Goal: Task Accomplishment & Management: Manage account settings

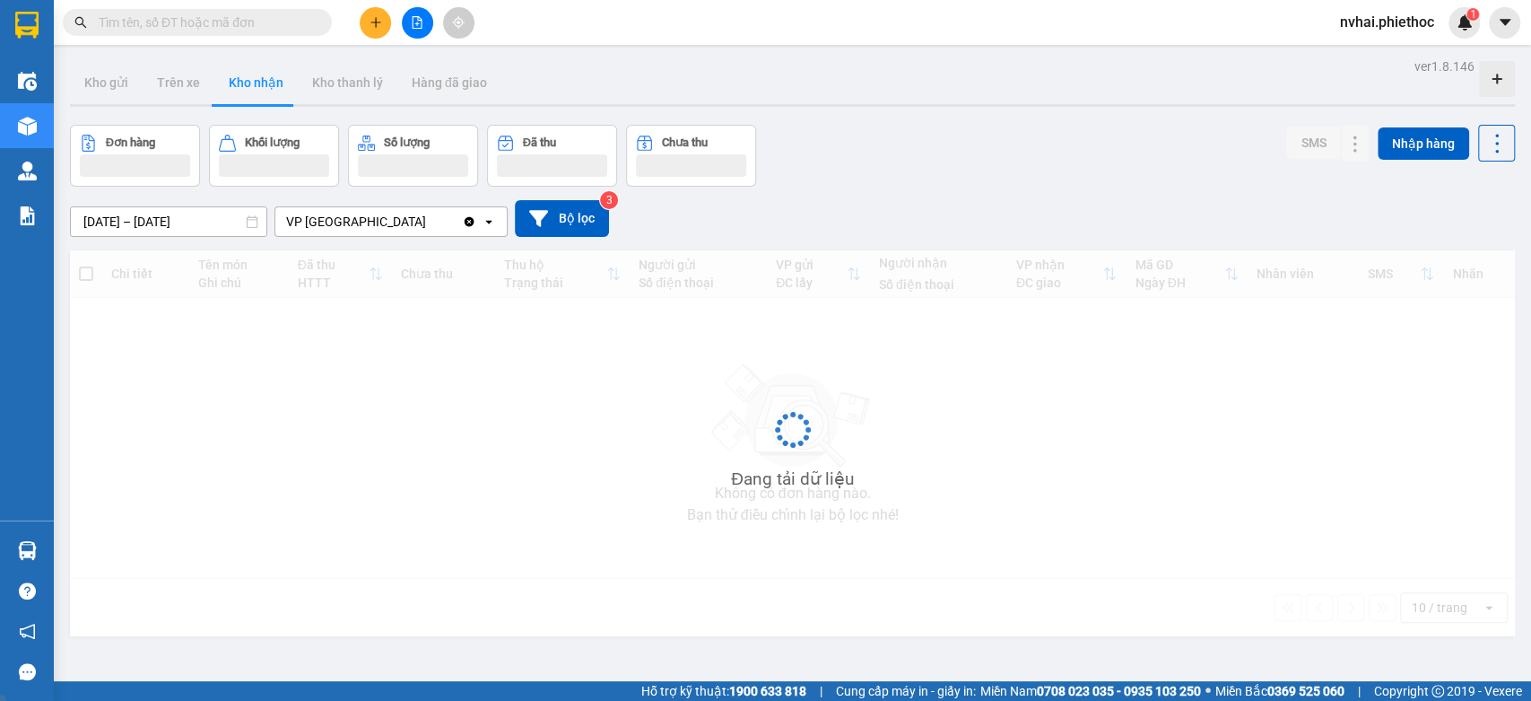
click at [187, 30] on input "text" at bounding box center [205, 23] width 212 height 20
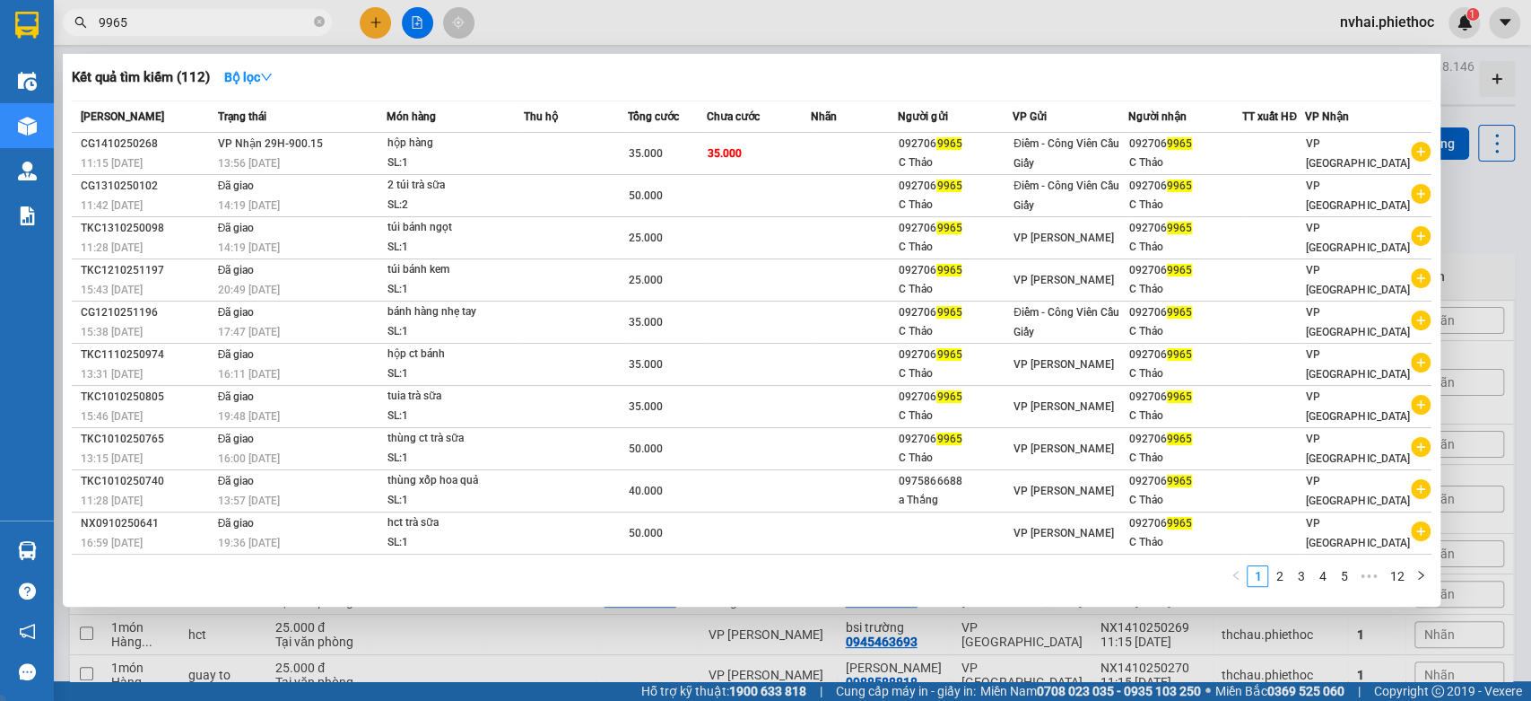
type input "9965"
click at [1481, 213] on div at bounding box center [765, 350] width 1531 height 701
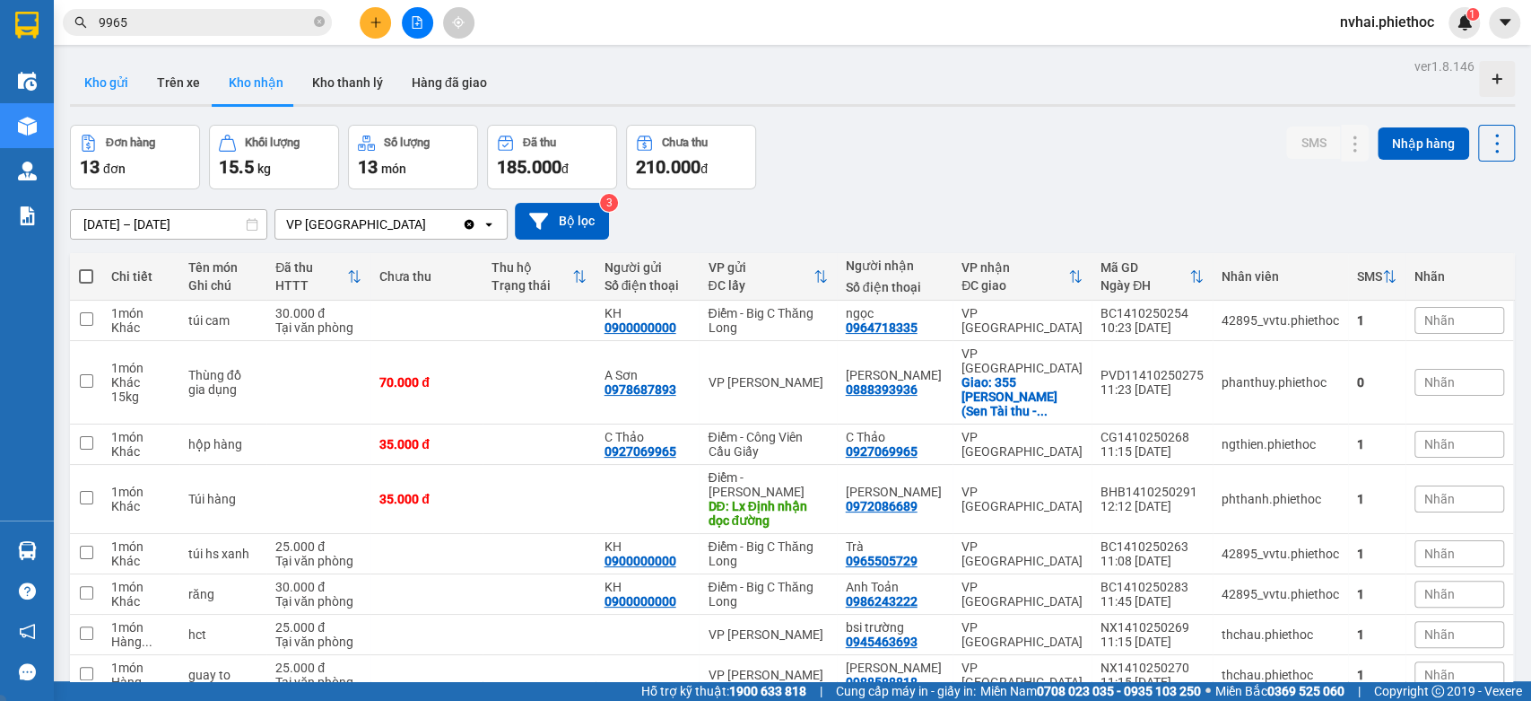
click at [111, 80] on button "Kho gửi" at bounding box center [106, 82] width 73 height 43
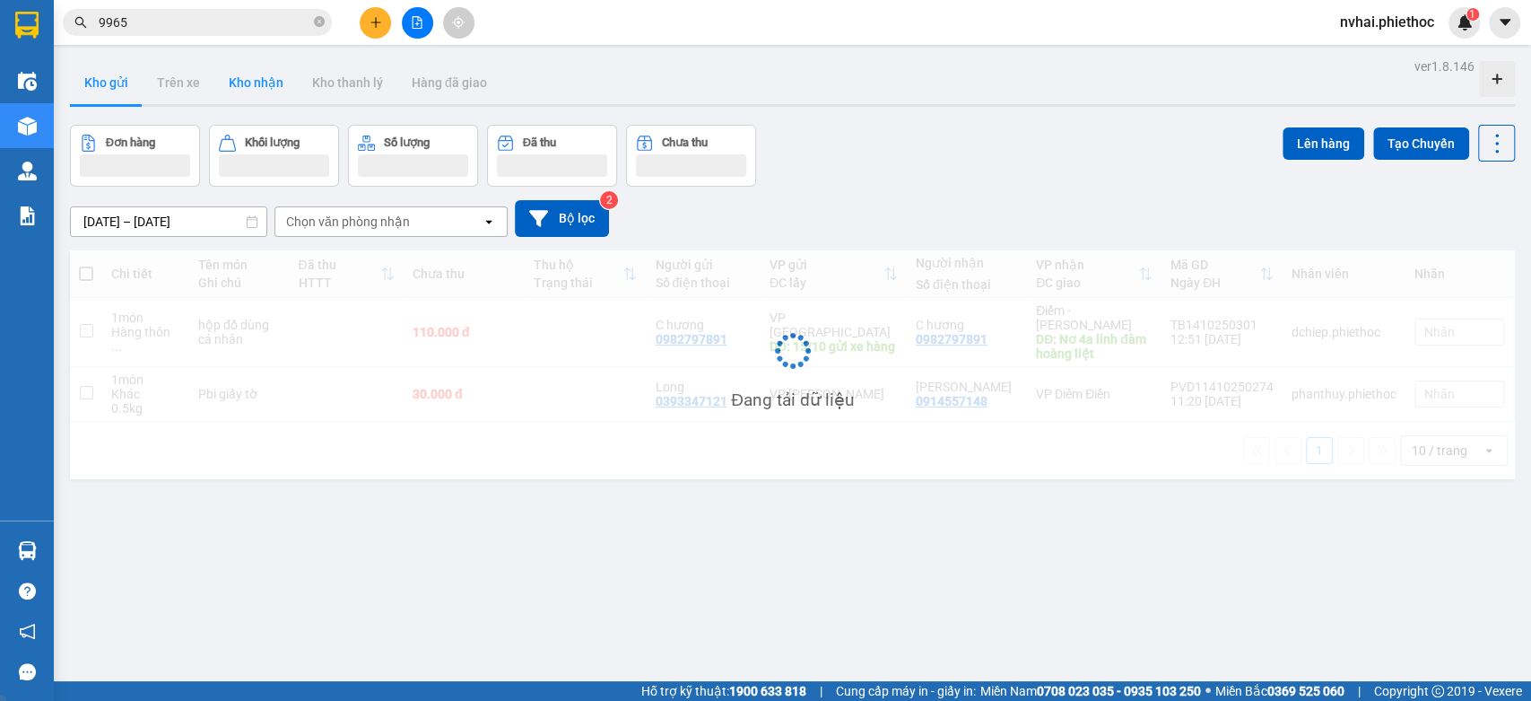
click at [245, 83] on button "Kho nhận" at bounding box center [255, 82] width 83 height 43
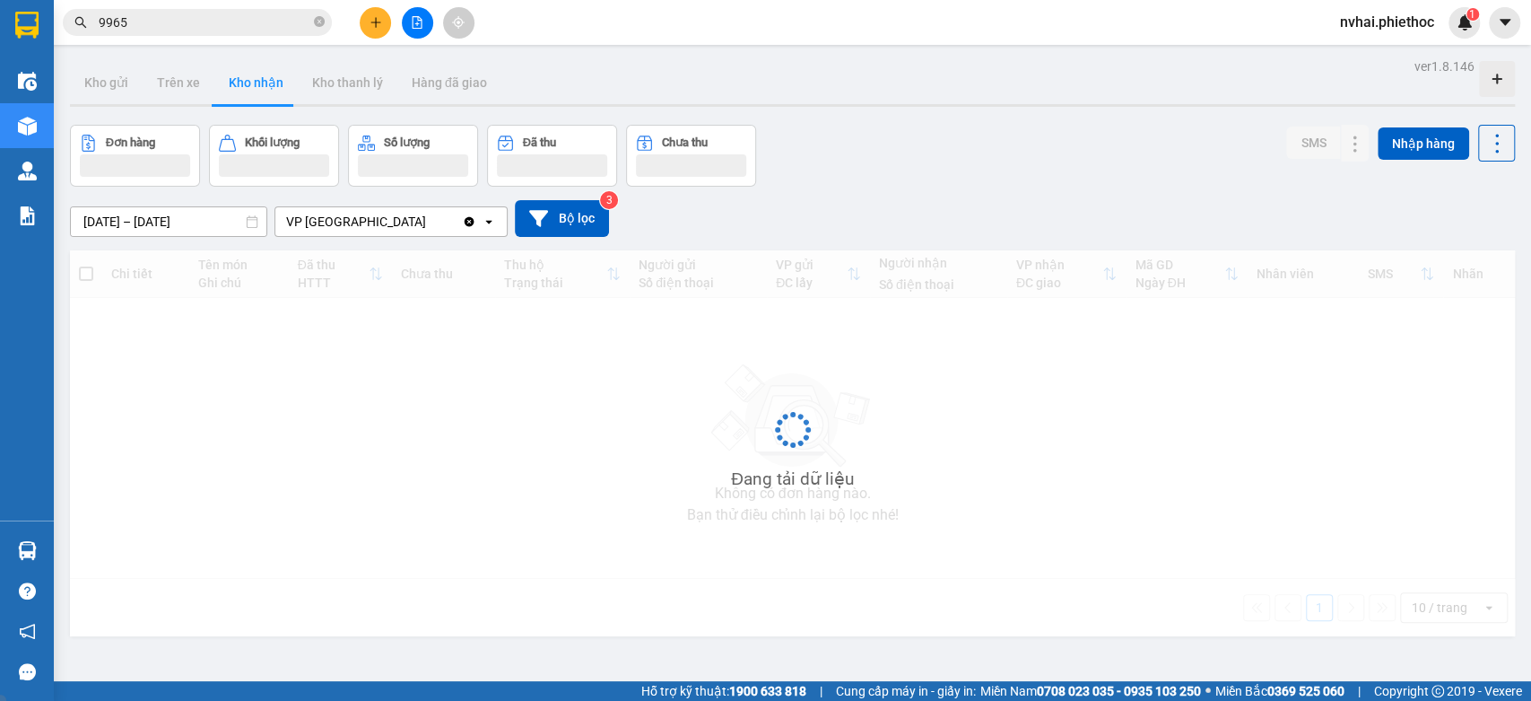
click at [248, 83] on button "Kho nhận" at bounding box center [255, 82] width 83 height 43
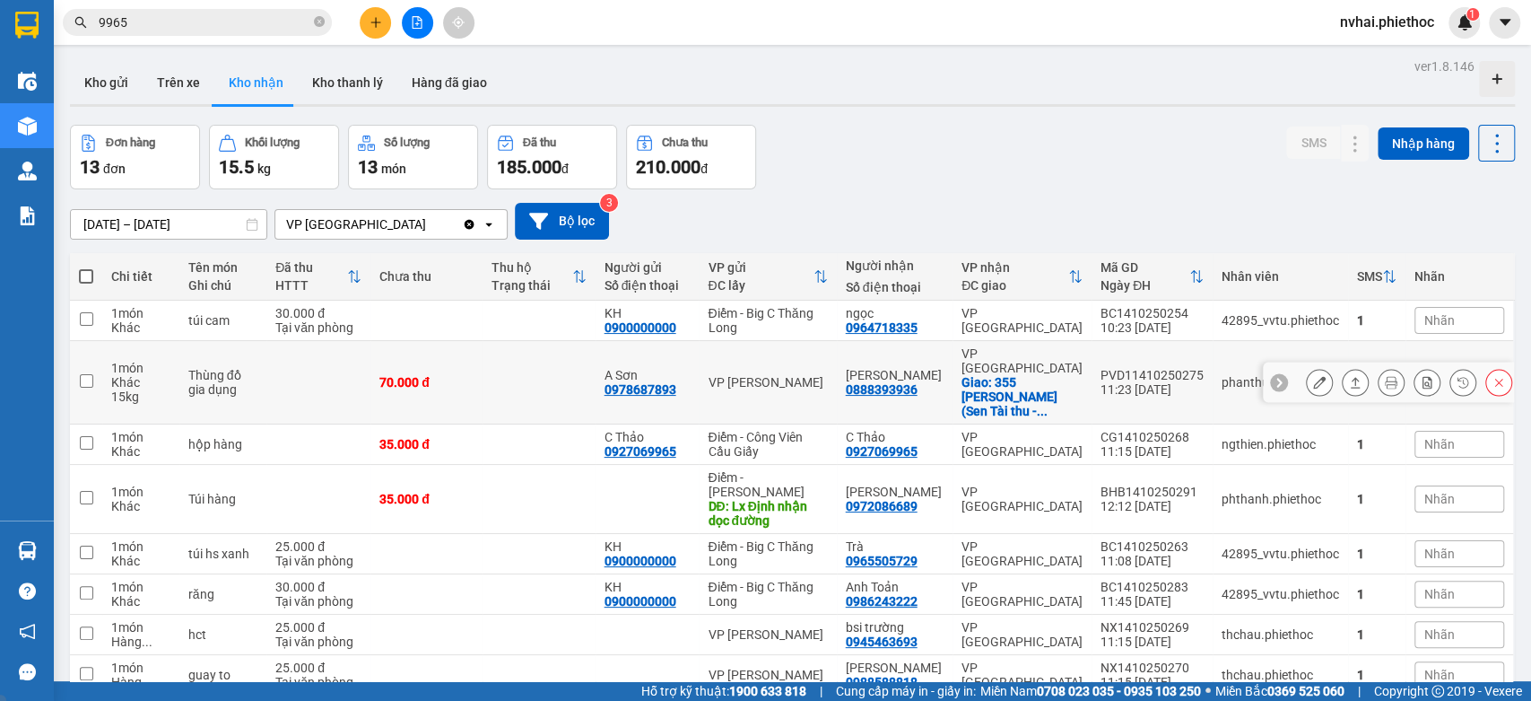
scroll to position [100, 0]
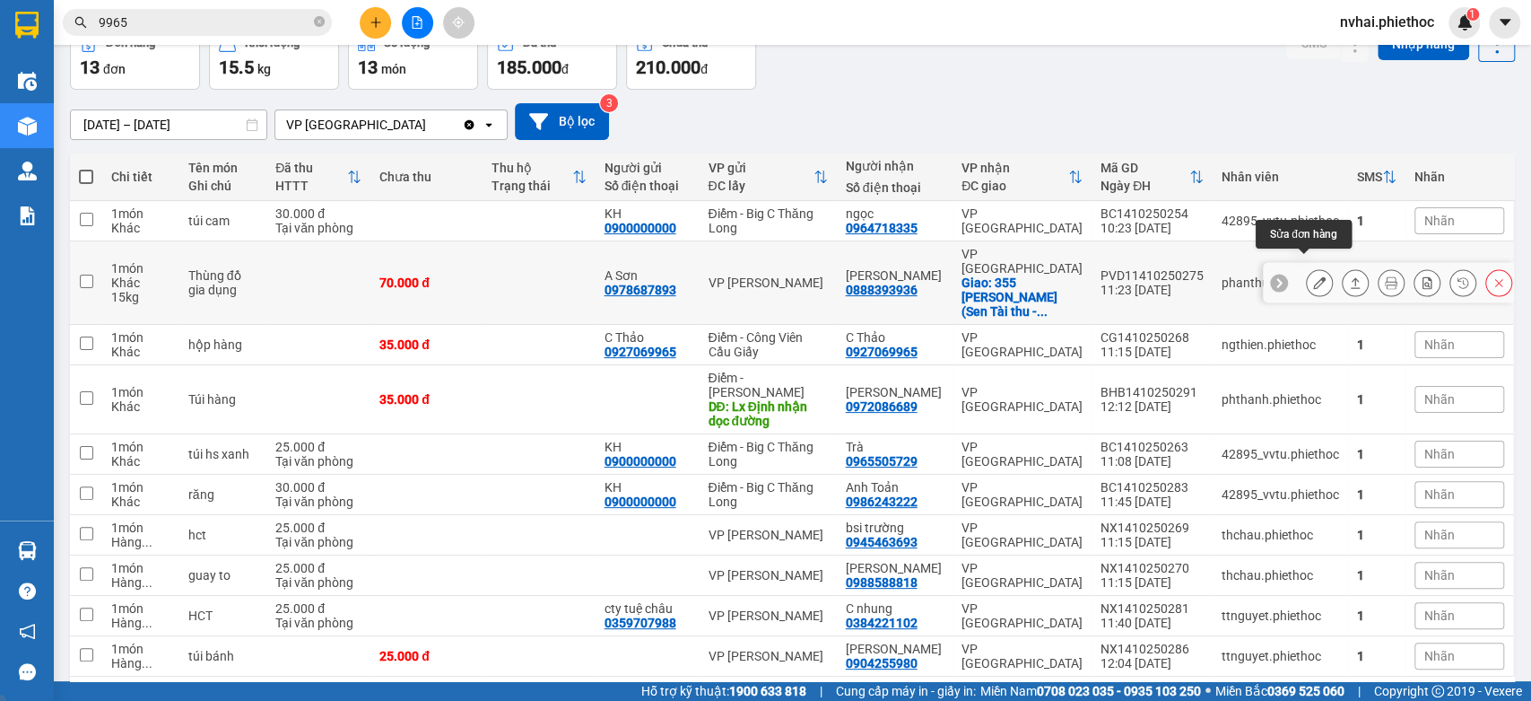
click at [1311, 267] on button at bounding box center [1319, 282] width 25 height 31
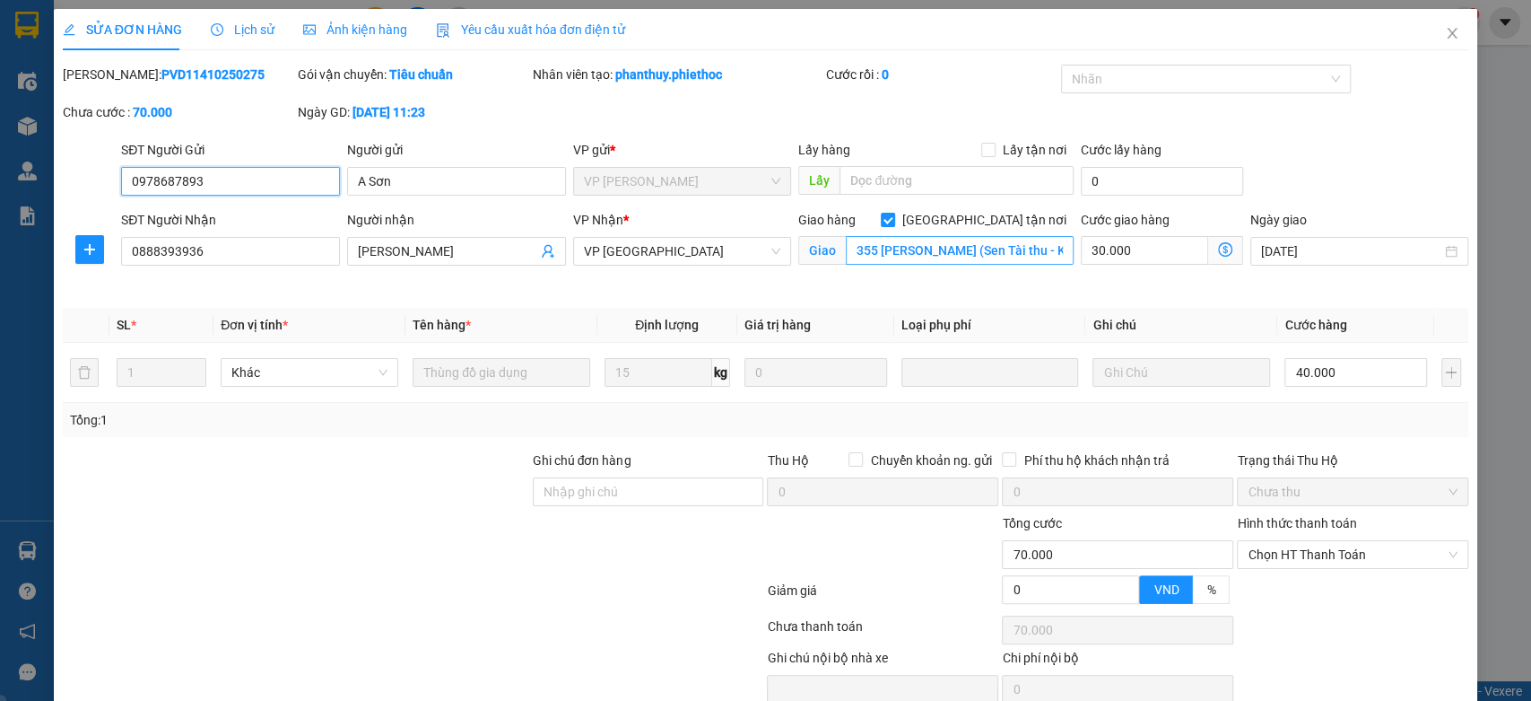
type input "0978687893"
type input "A Sơn"
type input "0888393936"
type input "[PERSON_NAME]"
checkbox input "true"
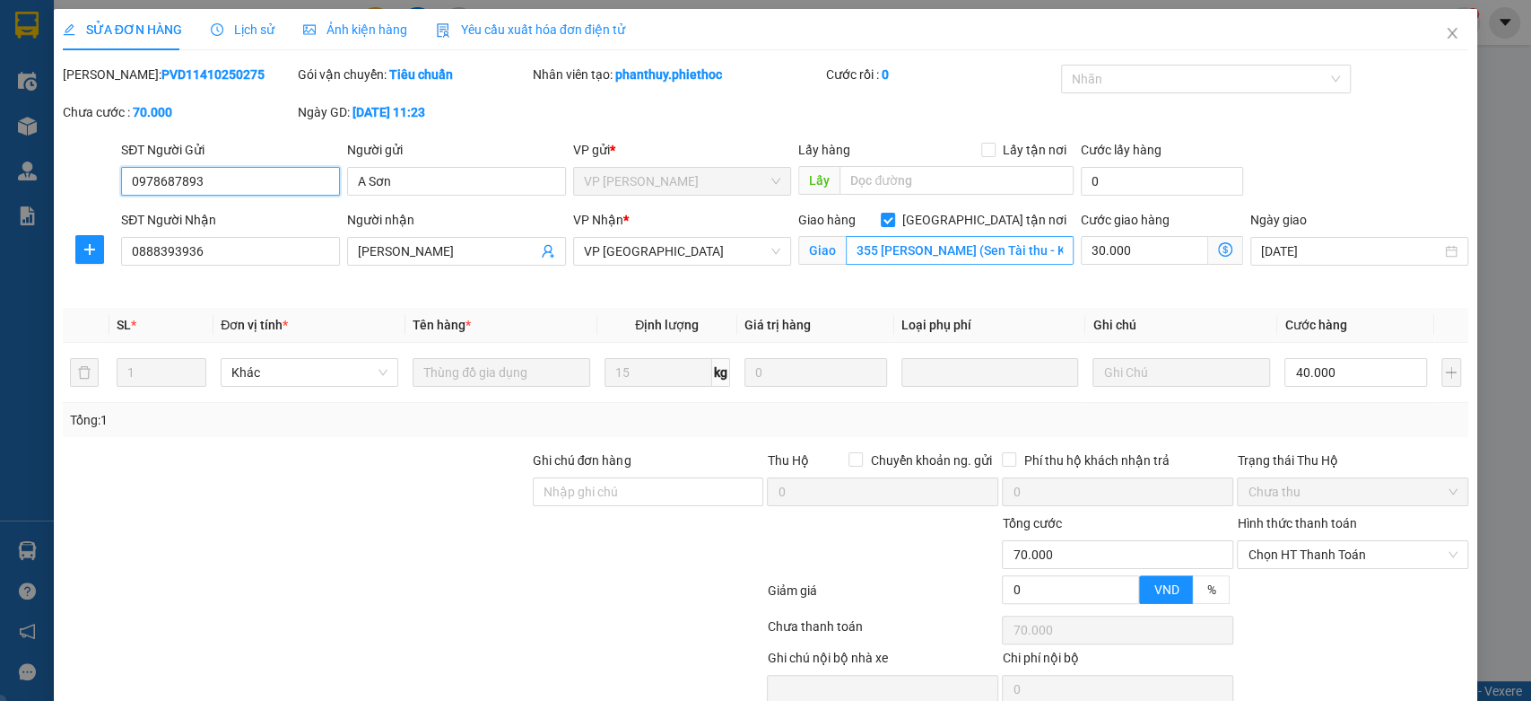
type input "355 [PERSON_NAME] (Sen Tài thu - Khách sạn DREAM)"
type input "0"
type input "70.000"
click at [1021, 257] on input "355 [PERSON_NAME] (Sen Tài thu - Khách sạn DREAM)" at bounding box center [960, 250] width 228 height 29
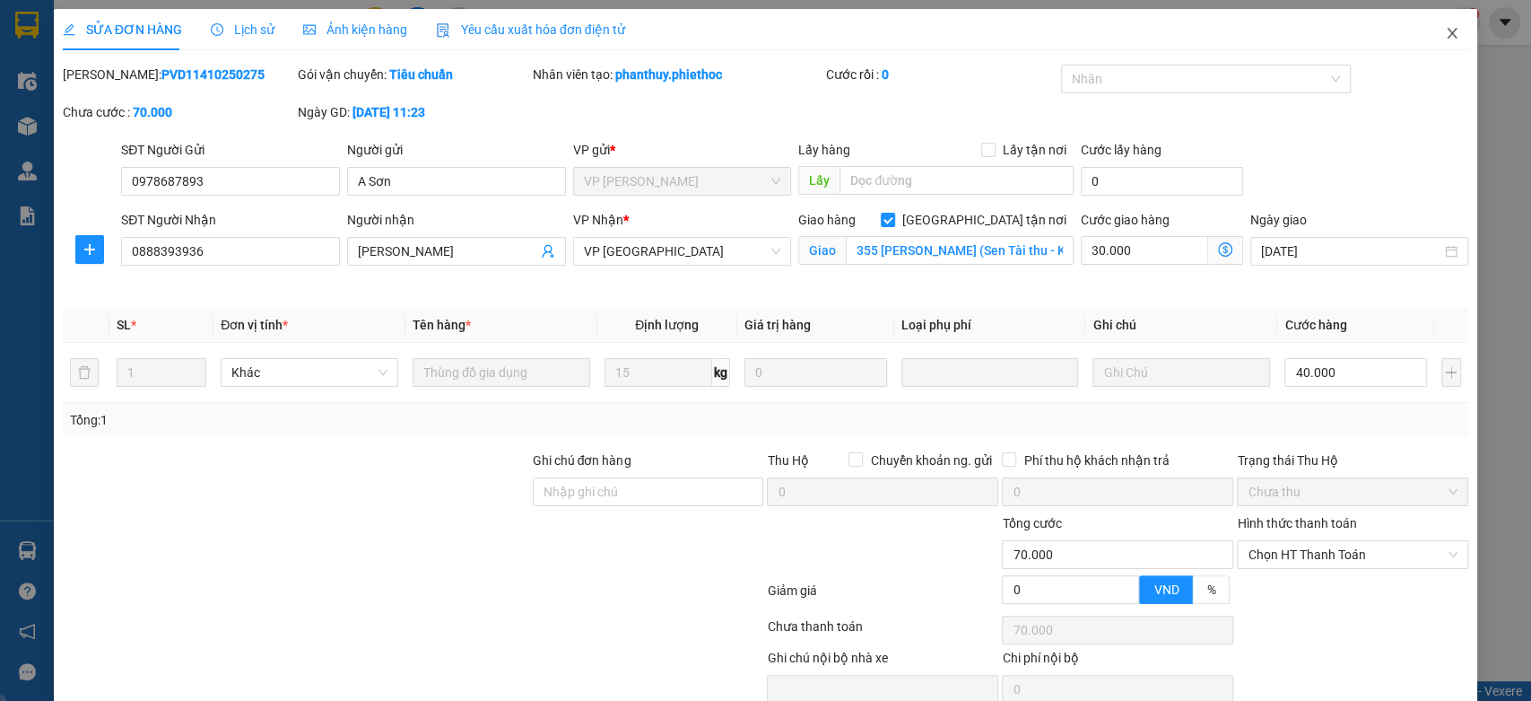
click at [1445, 40] on icon "close" at bounding box center [1452, 33] width 14 height 14
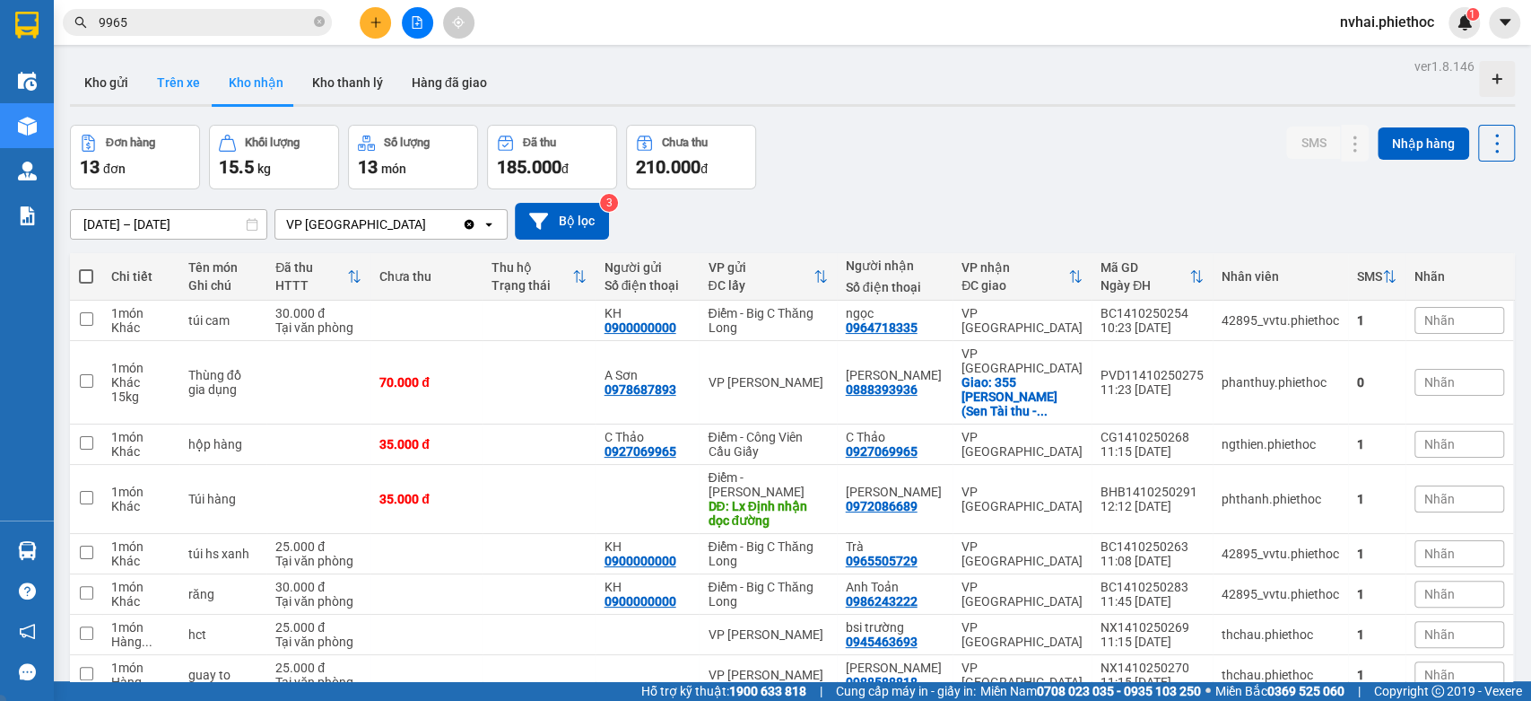
click at [156, 74] on button "Trên xe" at bounding box center [179, 82] width 72 height 43
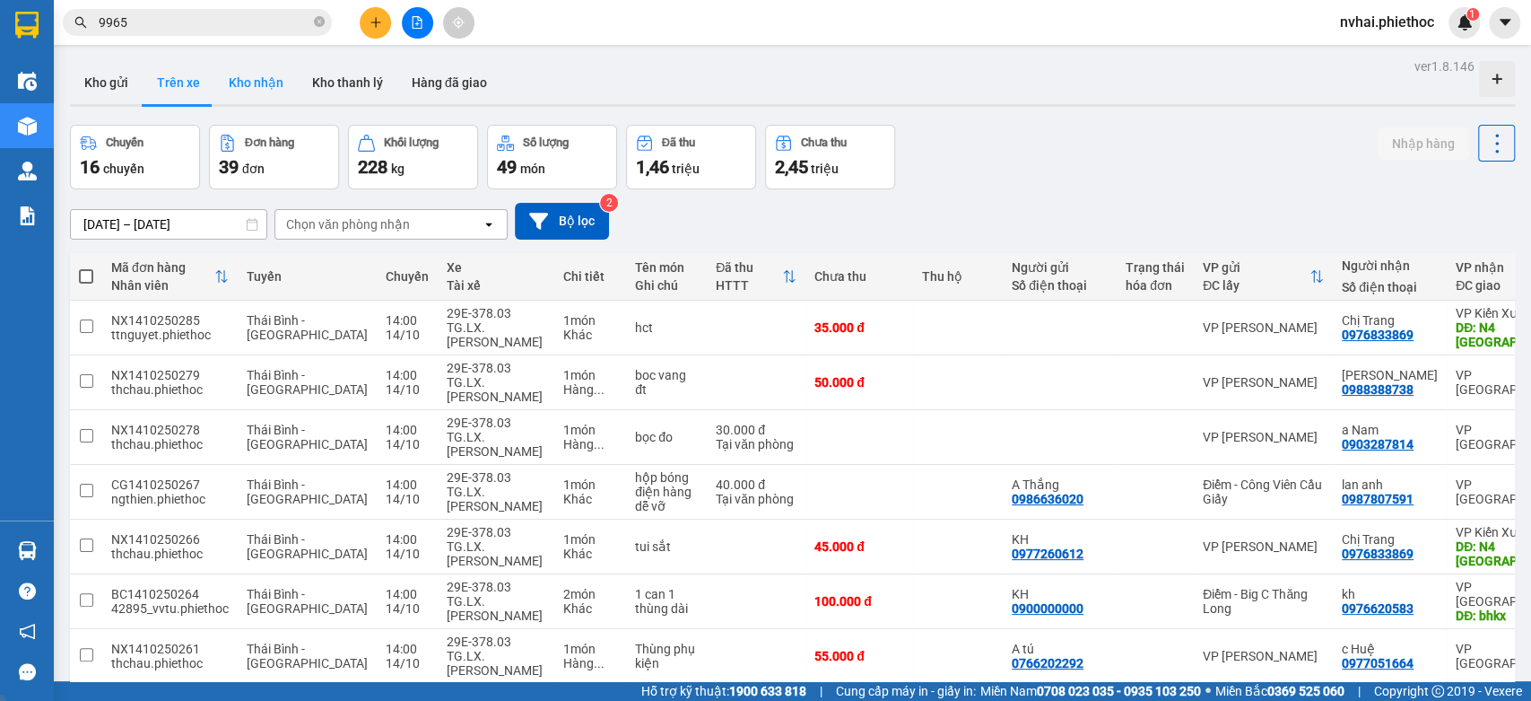
click at [244, 78] on button "Kho nhận" at bounding box center [255, 82] width 83 height 43
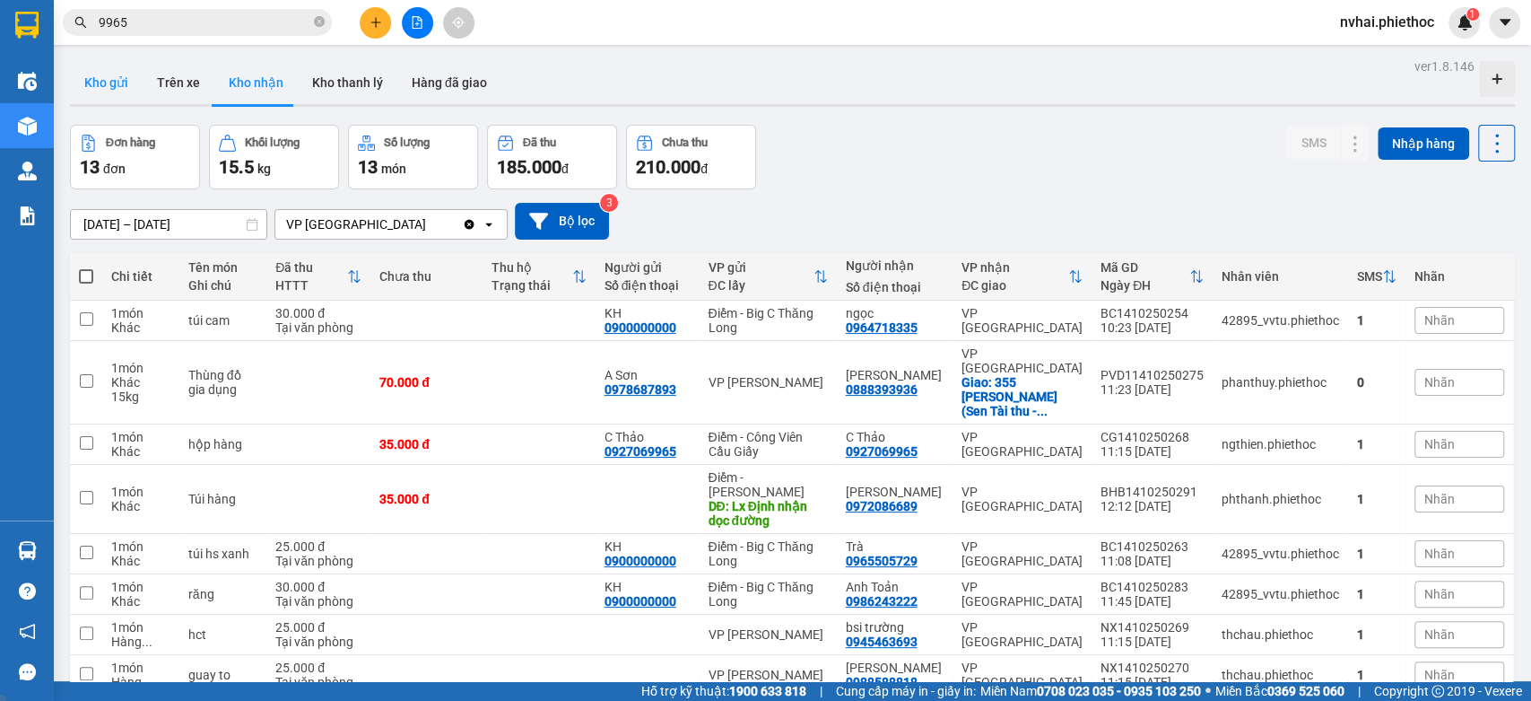
click at [95, 72] on button "Kho gửi" at bounding box center [106, 82] width 73 height 43
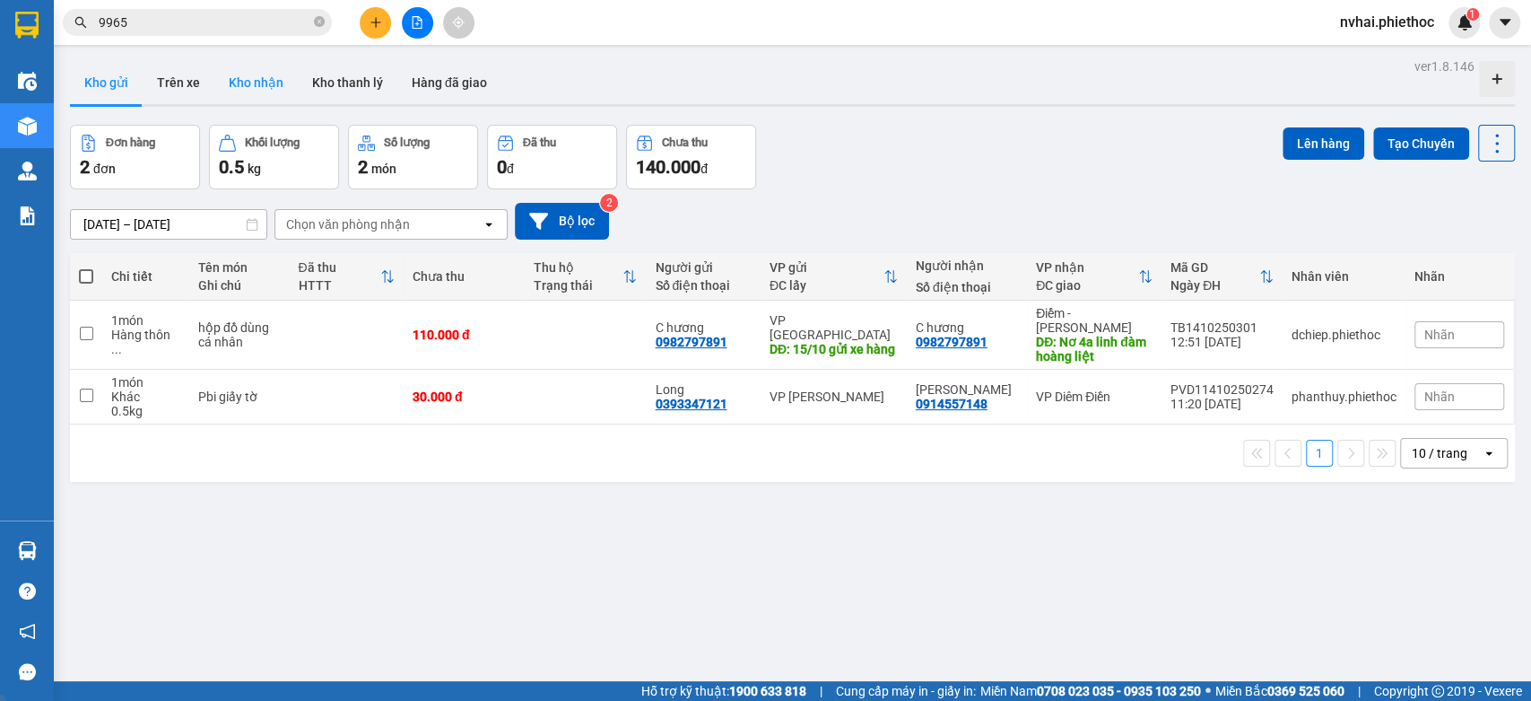
click at [214, 78] on button "Kho nhận" at bounding box center [255, 82] width 83 height 43
